Goal: Check status: Check status

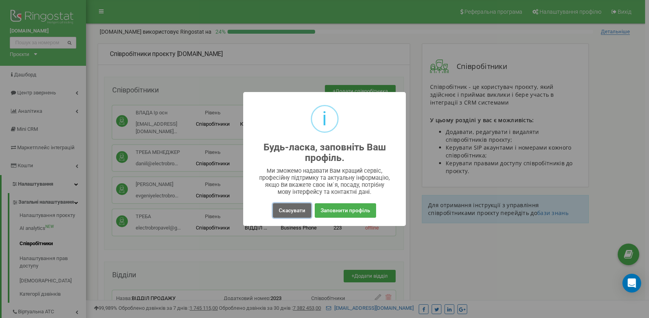
click at [290, 210] on button "Скасувати" at bounding box center [292, 210] width 38 height 14
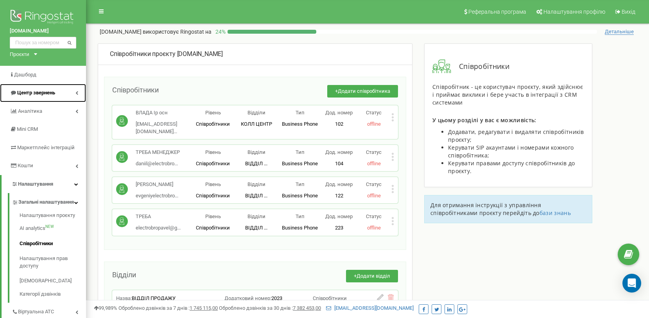
click at [28, 95] on span "Центр звернень" at bounding box center [32, 92] width 45 height 7
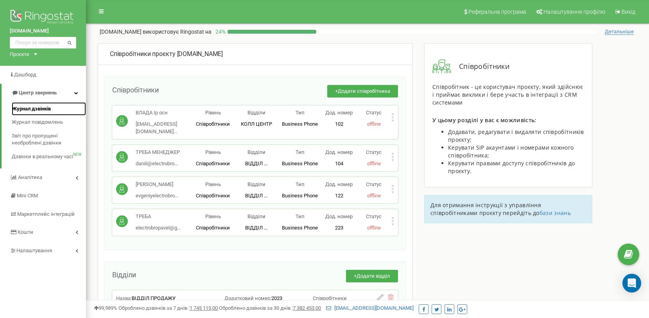
click at [28, 109] on span "Журнал дзвінків" at bounding box center [31, 108] width 39 height 7
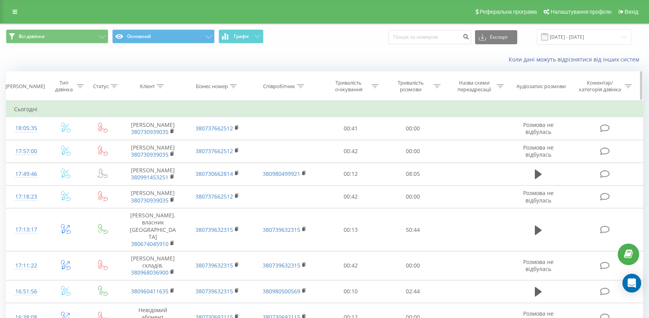
click at [302, 83] on div at bounding box center [300, 86] width 7 height 7
click at [229, 82] on th "Бізнес номер" at bounding box center [217, 86] width 65 height 29
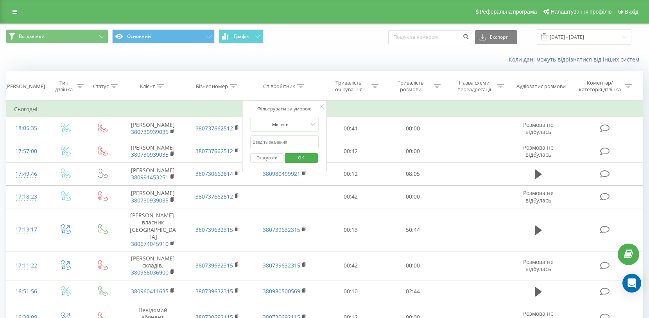
click at [285, 142] on input "text" at bounding box center [284, 142] width 69 height 14
paste input "[PHONE_NUMBER]"
click at [298, 160] on span "OK" at bounding box center [301, 157] width 22 height 12
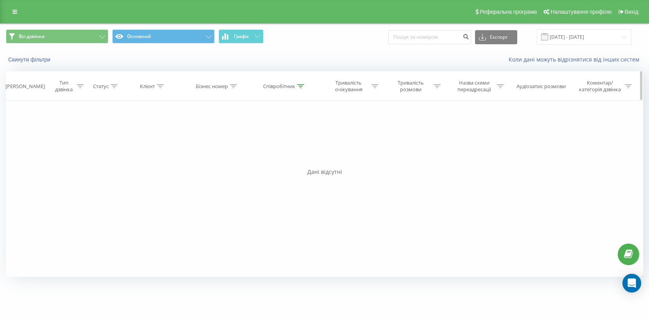
click at [299, 85] on icon at bounding box center [300, 86] width 7 height 4
click at [255, 143] on input "[PHONE_NUMBER]" at bounding box center [284, 142] width 69 height 14
type input "380980500569"
click button "OK" at bounding box center [301, 158] width 33 height 10
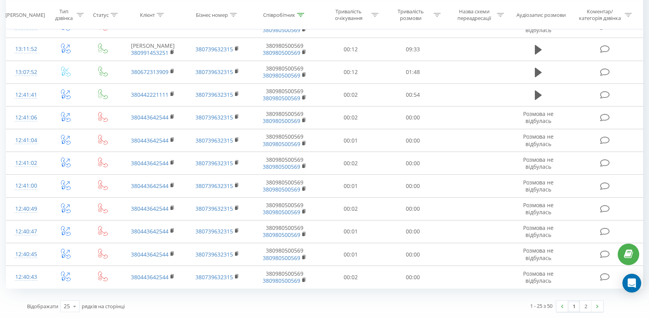
scroll to position [508, 0]
click at [70, 301] on icon at bounding box center [75, 305] width 12 height 15
click at [73, 282] on div "50" at bounding box center [70, 283] width 19 height 11
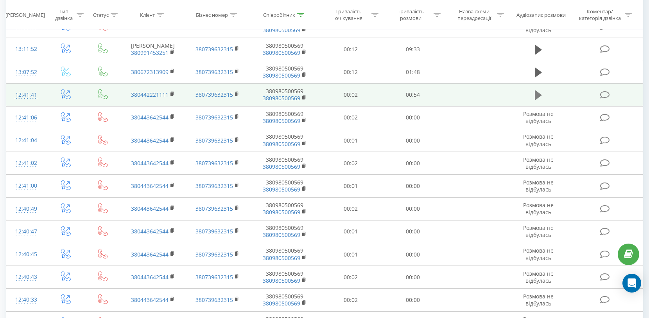
click at [536, 94] on icon at bounding box center [538, 94] width 7 height 9
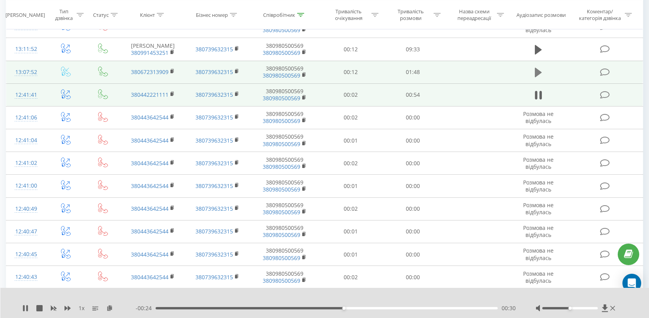
click at [532, 75] on td at bounding box center [538, 72] width 60 height 23
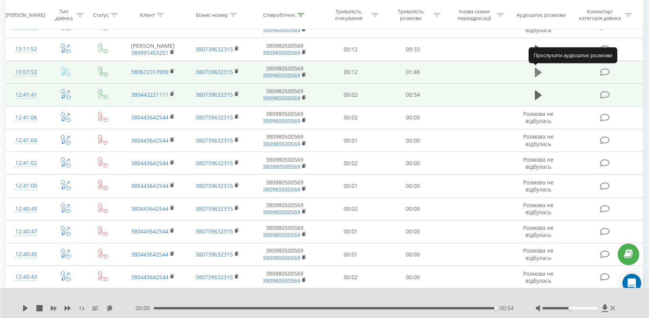
click at [535, 75] on icon at bounding box center [538, 72] width 7 height 9
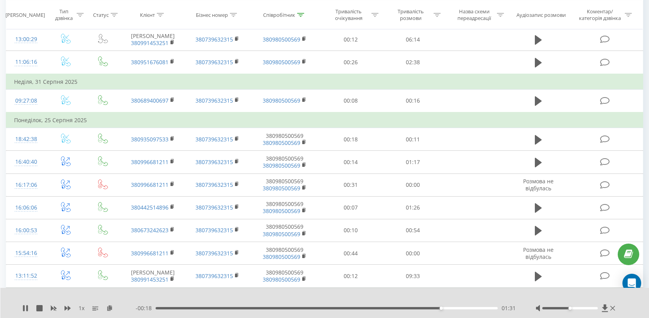
scroll to position [282, 0]
click at [23, 307] on icon at bounding box center [24, 308] width 2 height 6
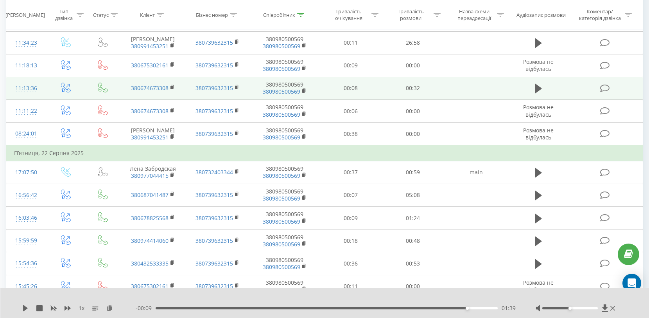
scroll to position [902, 0]
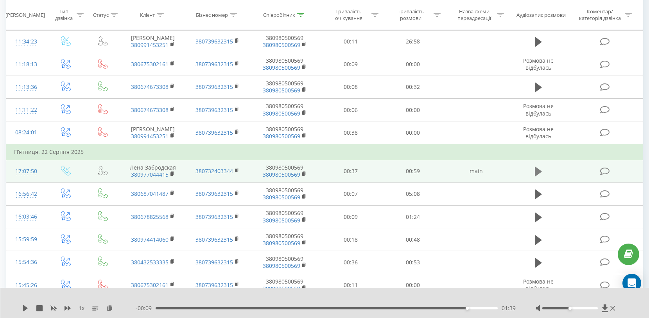
click at [537, 171] on icon at bounding box center [538, 171] width 7 height 9
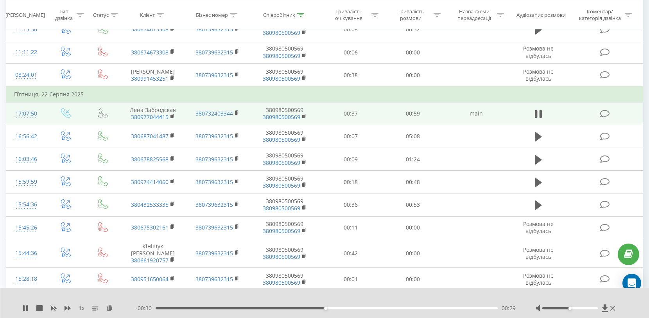
scroll to position [942, 0]
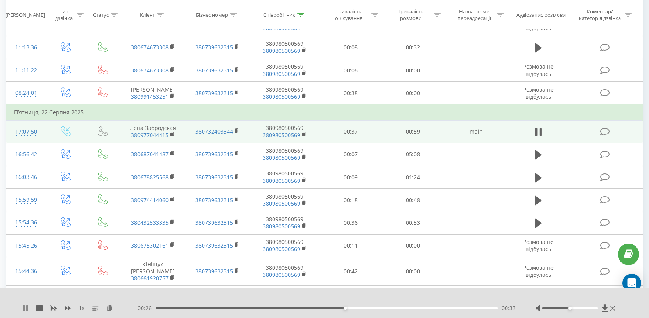
click at [23, 306] on icon at bounding box center [24, 308] width 2 height 6
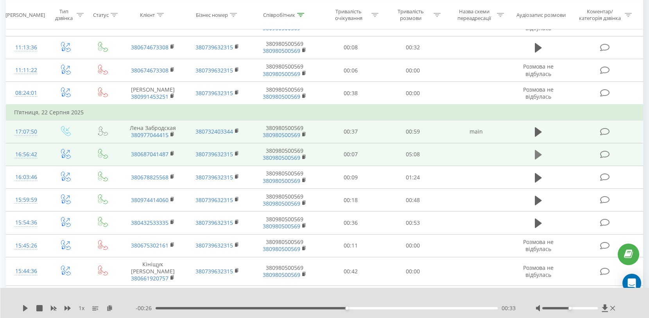
click at [535, 151] on icon at bounding box center [538, 154] width 7 height 9
click at [538, 151] on icon at bounding box center [538, 154] width 7 height 11
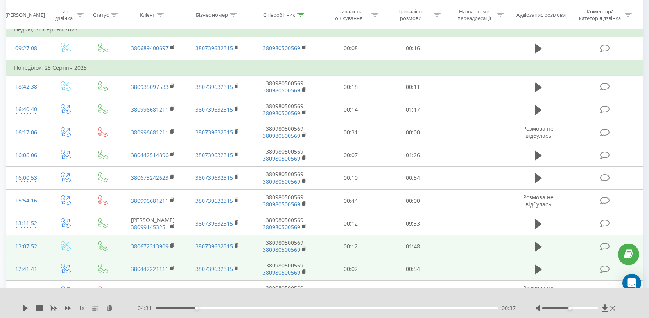
scroll to position [331, 0]
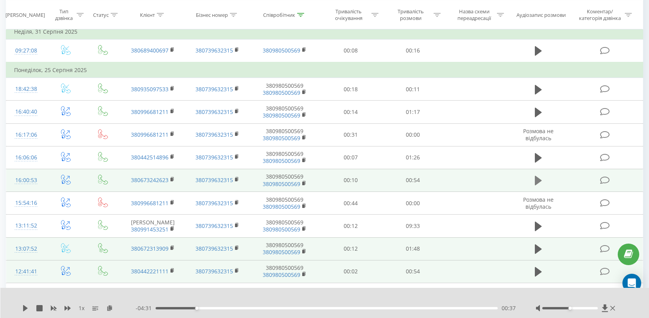
click at [534, 176] on button at bounding box center [539, 180] width 12 height 12
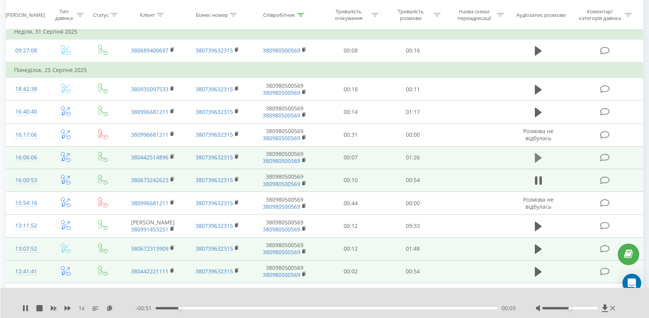
click at [533, 160] on button at bounding box center [539, 158] width 12 height 12
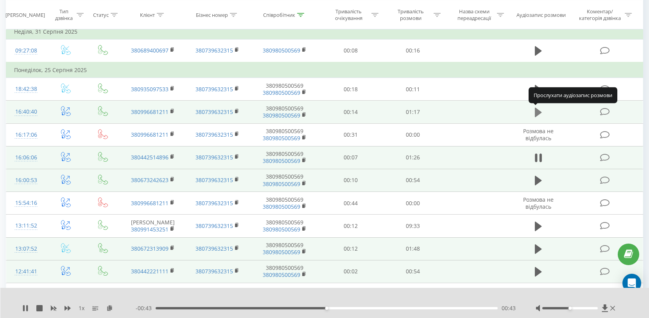
click at [538, 107] on icon at bounding box center [538, 112] width 7 height 11
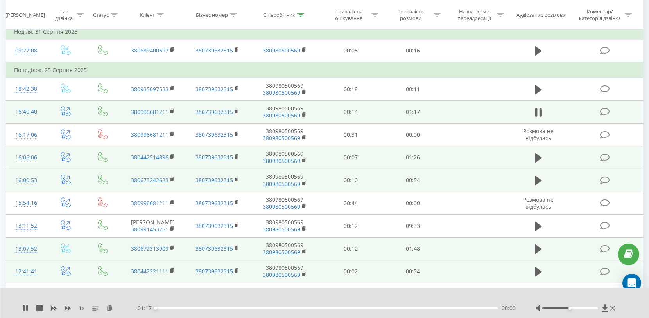
click at [538, 107] on icon at bounding box center [538, 112] width 7 height 11
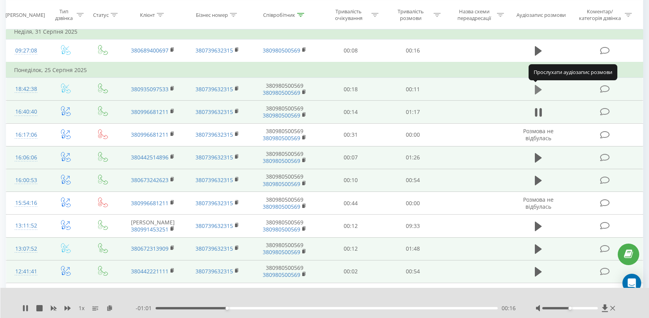
click at [535, 87] on icon at bounding box center [538, 89] width 7 height 9
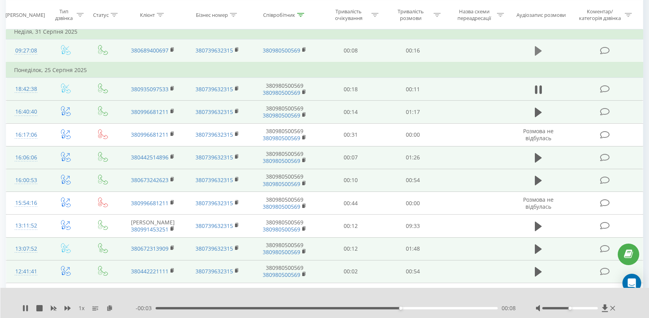
click at [541, 50] on icon at bounding box center [538, 50] width 7 height 11
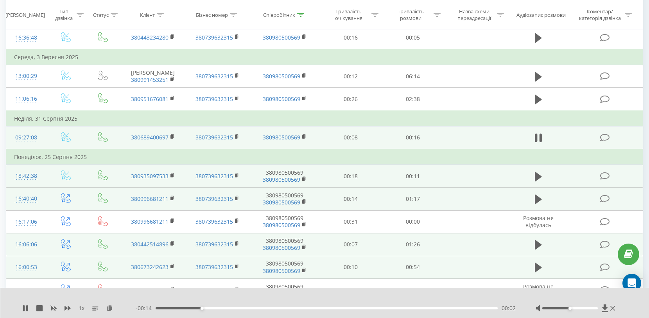
scroll to position [190, 0]
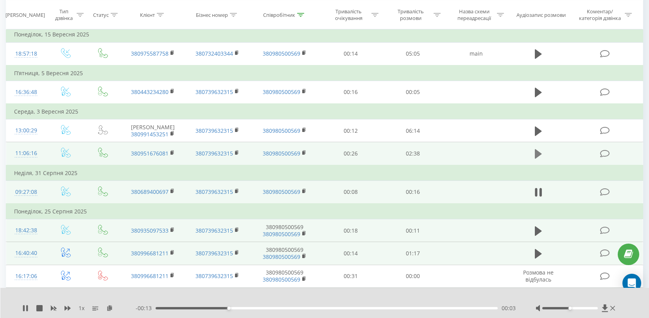
click at [535, 154] on icon at bounding box center [538, 153] width 7 height 11
click at [172, 152] on rect at bounding box center [171, 153] width 2 height 4
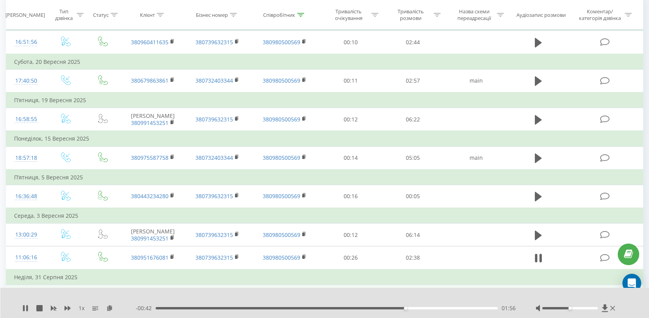
scroll to position [84, 0]
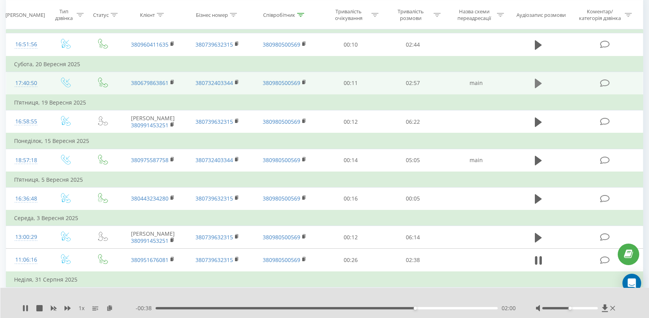
click at [534, 84] on button at bounding box center [539, 83] width 12 height 12
click at [171, 81] on rect at bounding box center [171, 83] width 2 height 4
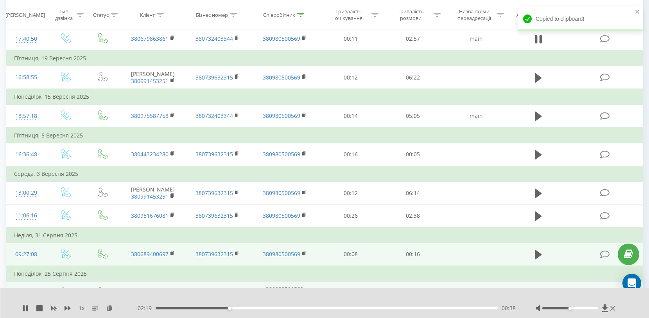
scroll to position [131, 0]
